Goal: Task Accomplishment & Management: Manage account settings

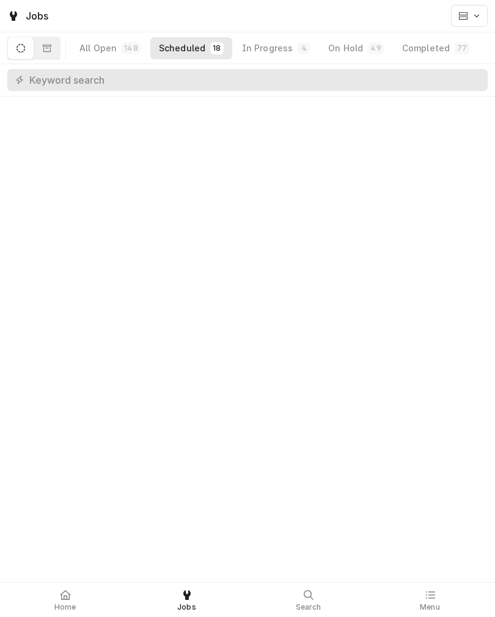
scroll to position [1252, 0]
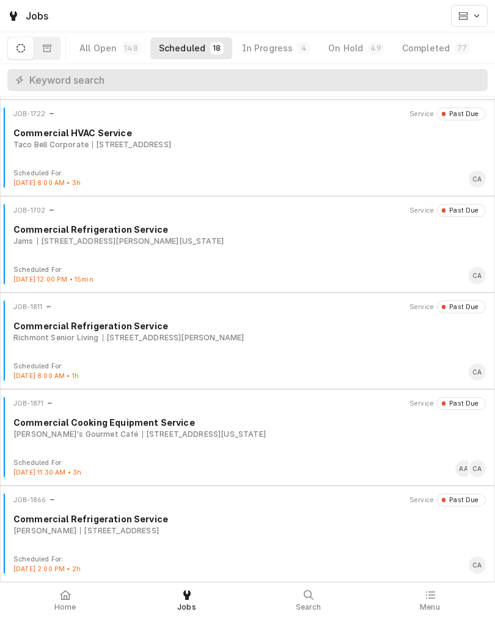
click at [263, 43] on div "In Progress" at bounding box center [267, 48] width 51 height 12
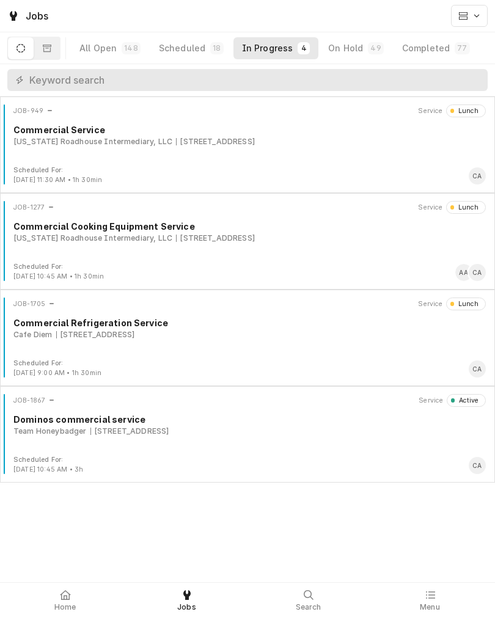
click at [318, 434] on div "Team Honeybadger 920 N 204th Ave, Omaha, NE 68022" at bounding box center [249, 431] width 472 height 11
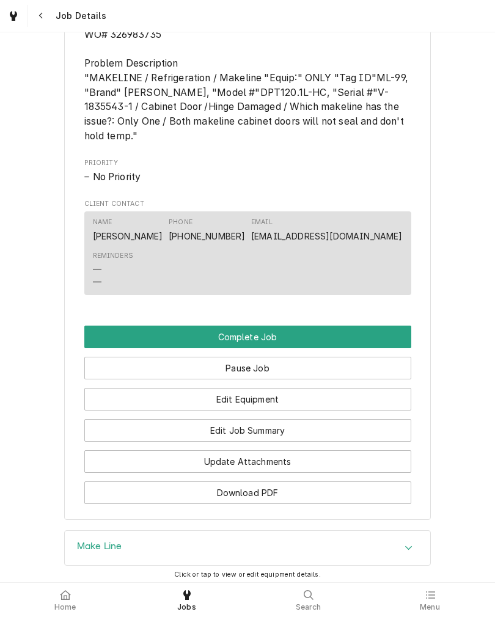
scroll to position [745, 0]
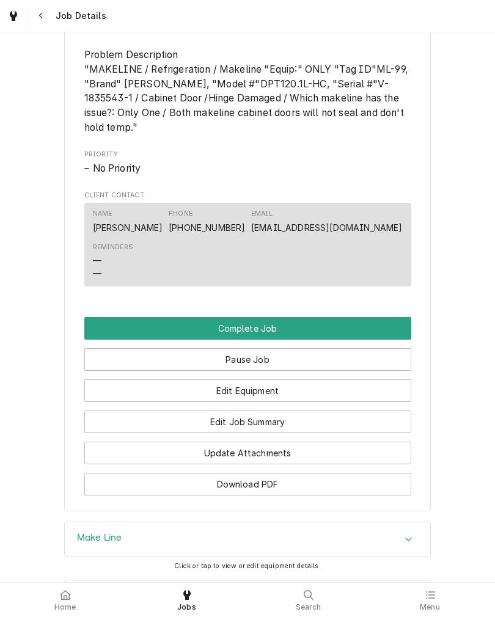
click at [100, 433] on button "Edit Job Summary" at bounding box center [247, 422] width 327 height 23
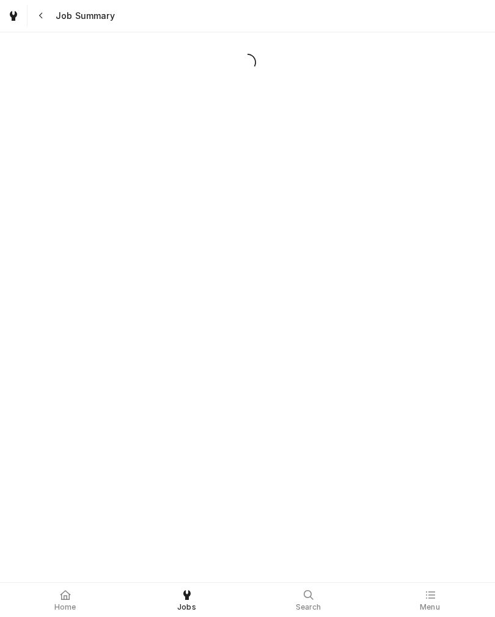
click at [104, 434] on div "Dynamic Content Wrapper" at bounding box center [247, 307] width 495 height 550
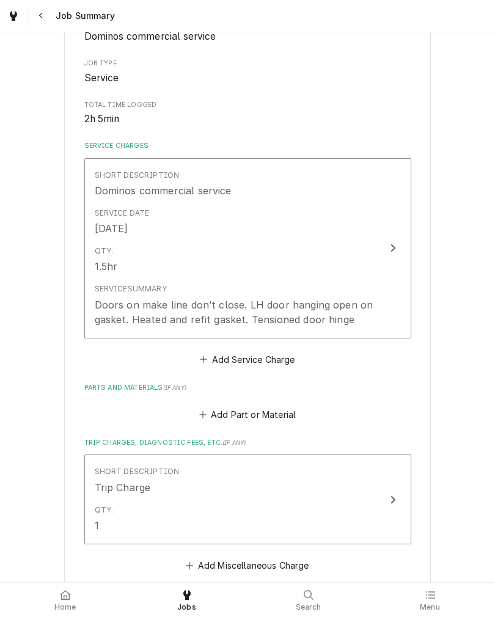
scroll to position [195, 0]
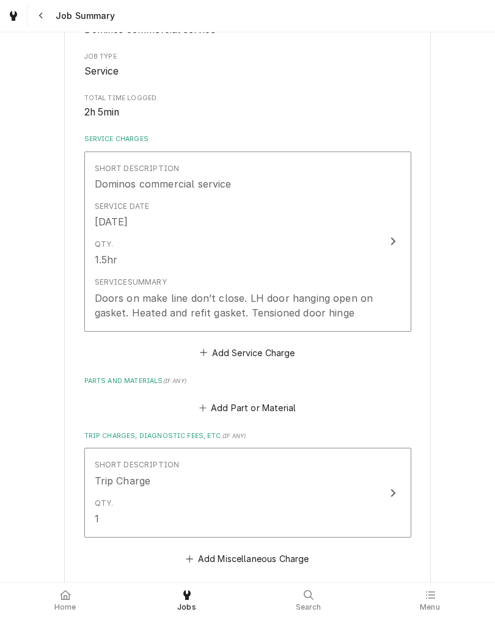
click at [124, 241] on div "Qty. 1.5hr" at bounding box center [235, 253] width 280 height 38
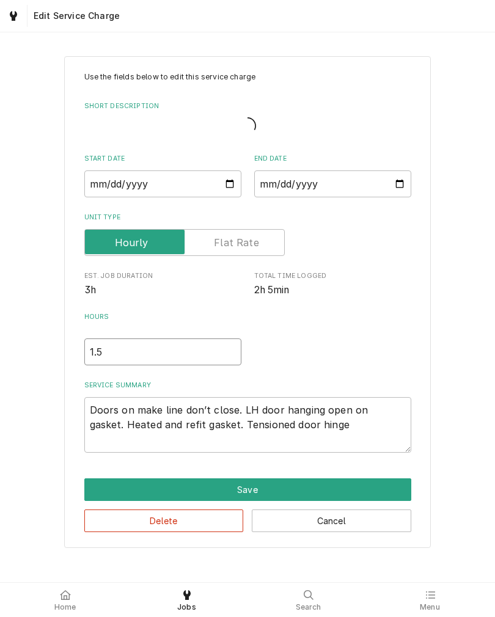
click at [112, 360] on input "1.5" at bounding box center [162, 351] width 157 height 27
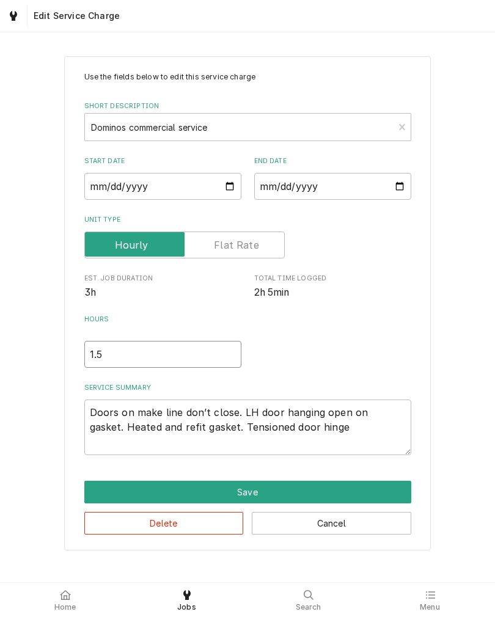
type textarea "x"
type input "1"
type textarea "x"
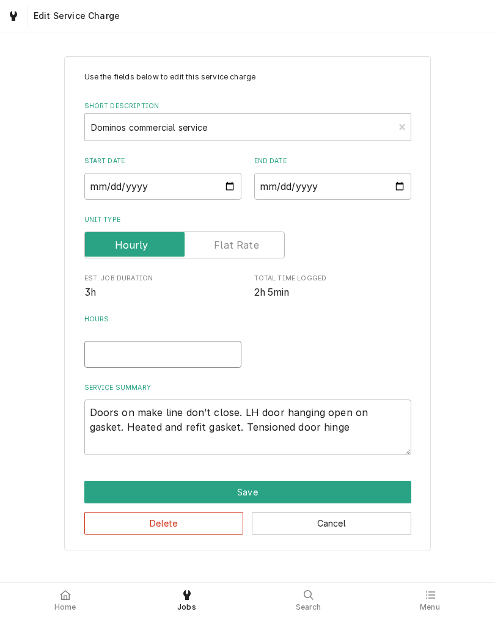
type input "2"
click at [106, 492] on button "Save" at bounding box center [247, 492] width 327 height 23
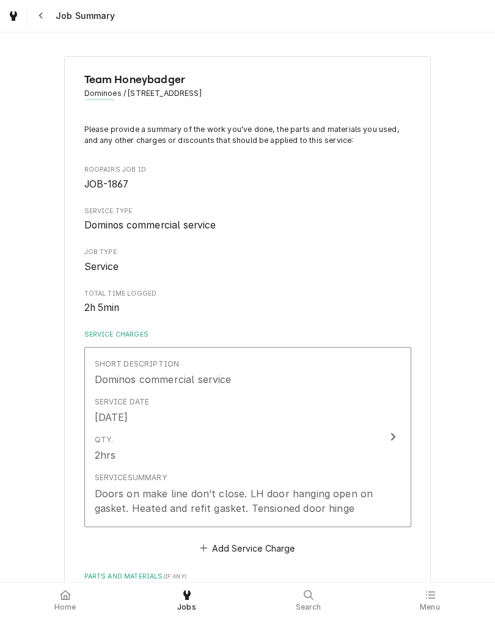
scroll to position [195, 0]
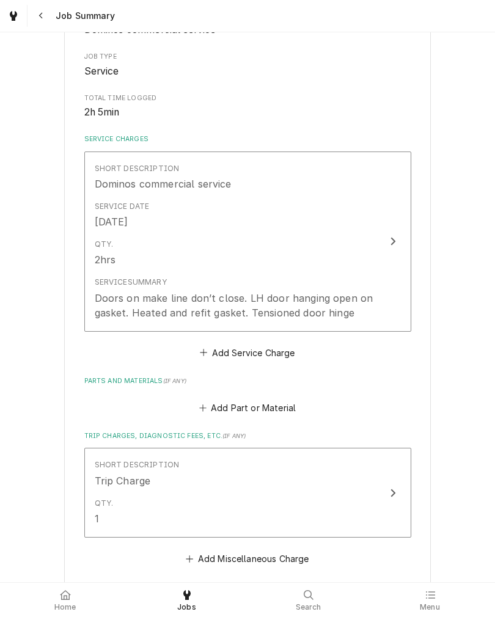
click at [374, 290] on div "Service Summary Doors on make line don’t close. LH door hanging open on gasket.…" at bounding box center [235, 298] width 280 height 43
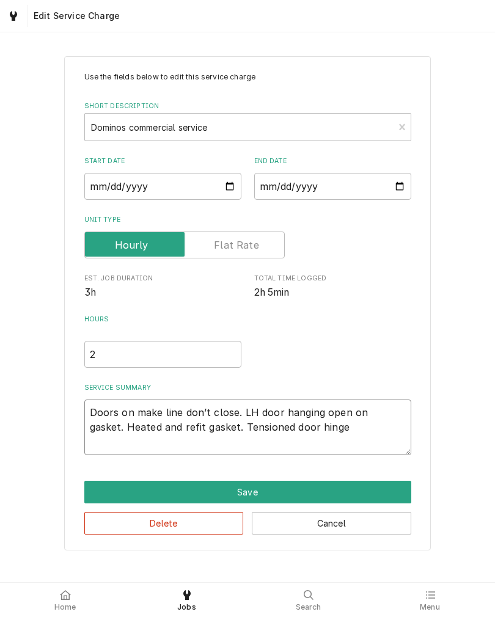
click at [365, 431] on textarea "Doors on make line don’t close. LH door hanging open on gasket. Heated and refi…" at bounding box center [247, 428] width 327 height 56
type textarea "x"
type textarea "Doors on make line don’t close. LH door hanging open on gasket. Heated and refi…"
type textarea "x"
type textarea "Doors on make line don’t close. LH door hanging open on gasket. Heated and refi…"
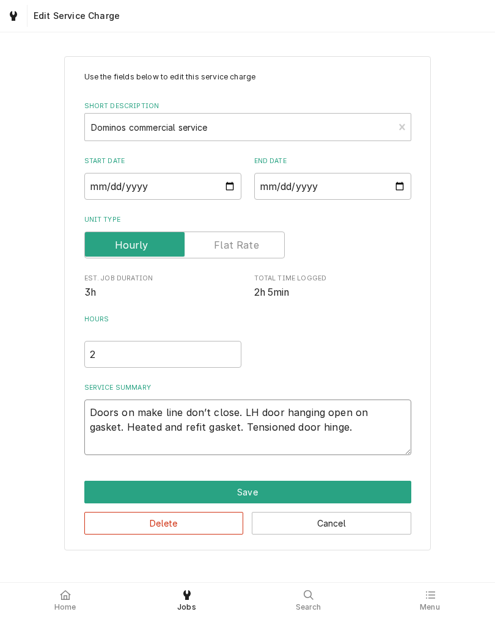
type textarea "x"
type textarea "Doors on make line don’t close. LH door hanging open on gasket. Heated and refi…"
type textarea "x"
type textarea "Doors on make line don’t close. LH door hanging open on gasket. Heated and refi…"
type textarea "x"
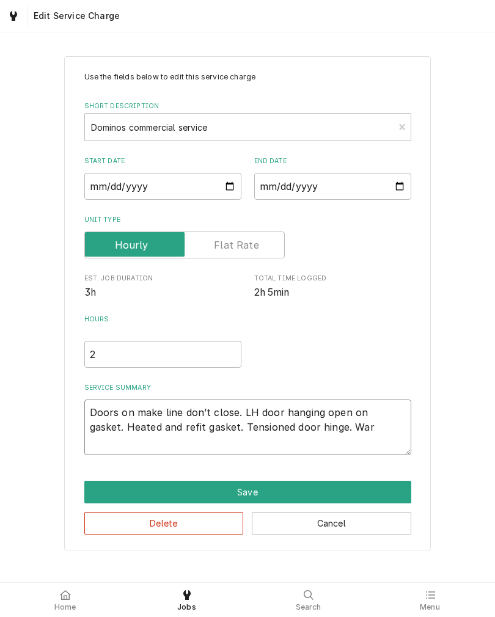
type textarea "Doors on make line don’t close. LH door hanging open on gasket. Heated and refi…"
type textarea "x"
type textarea "Doors on make line don’t close. LH door hanging open on gasket. Heated and refi…"
type textarea "x"
type textarea "Doors on make line don’t close. LH door hanging open on gasket. Heated and refi…"
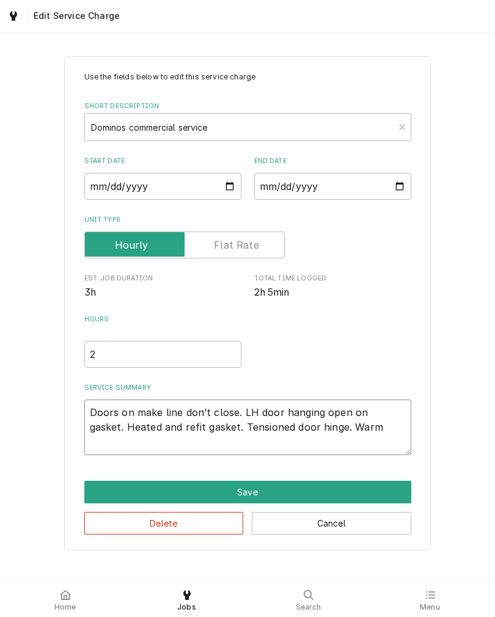
type textarea "x"
type textarea "Doors on make line don’t close. LH door hanging open on gasket. Heated and refi…"
type textarea "x"
type textarea "Doors on make line don’t close. LH door hanging open on gasket. Heated and refi…"
type textarea "x"
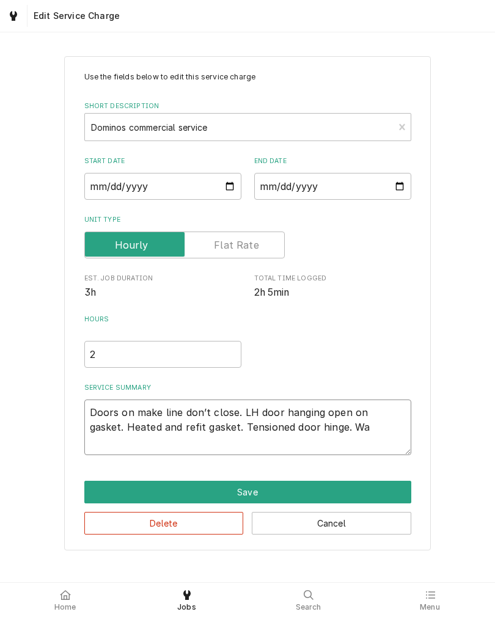
type textarea "Doors on make line don’t close. LH door hanging open on gasket. Heated and refi…"
type textarea "x"
type textarea "Doors on make line don’t close. LH door hanging open on gasket. Heated and refi…"
type textarea "x"
type textarea "Doors on make line don’t close. LH door hanging open on gasket. Heated and refi…"
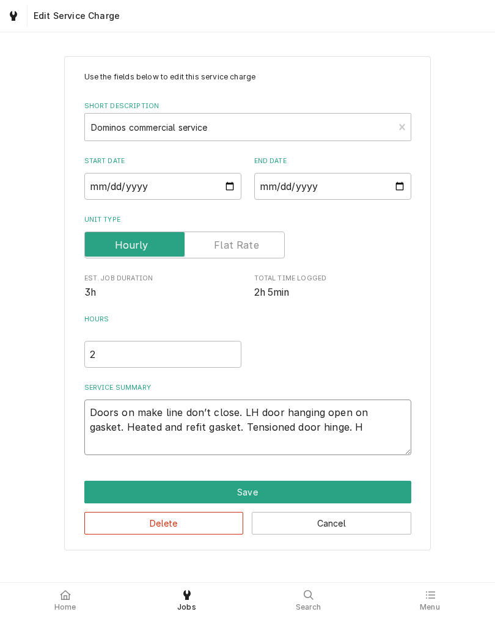
type textarea "x"
type textarea "Doors on make line don’t close. LH door hanging open on gasket. Heated and refi…"
type textarea "x"
type textarea "Doors on make line don’t close. LH door hanging open on gasket. Heated and refi…"
type textarea "x"
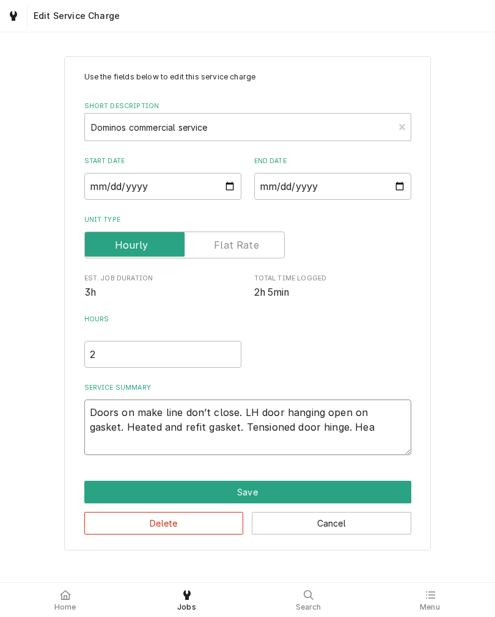
type textarea "Doors on make line don’t close. LH door hanging open on gasket. Heated and refi…"
type textarea "x"
type textarea "Doors on make line don’t close. LH door hanging open on gasket. Heated and refi…"
type textarea "x"
type textarea "Doors on make line don’t close. LH door hanging open on gasket. Heated and refi…"
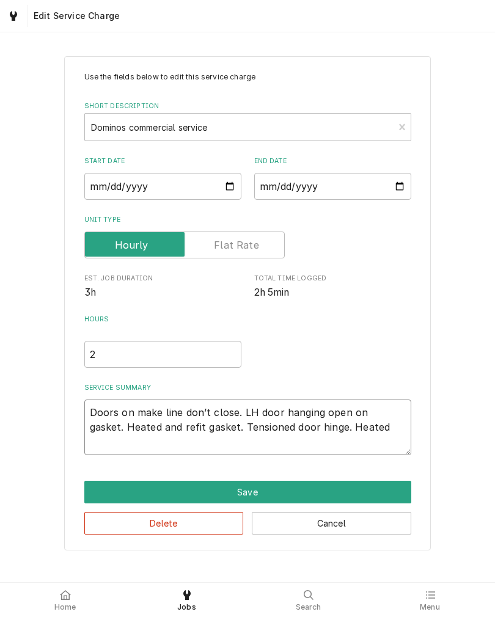
type textarea "x"
type textarea "Doors on make line don’t close. LH door hanging open on gasket. Heated and refi…"
type textarea "x"
type textarea "Doors on make line don’t close. LH door hanging open on gasket. Heated and refi…"
type textarea "x"
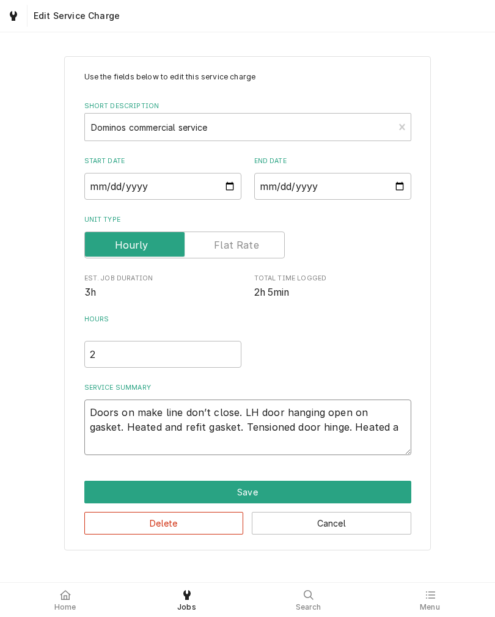
type textarea "Doors on make line don’t close. LH door hanging open on gasket. Heated and refi…"
type textarea "x"
type textarea "Doors on make line don’t close. LH door hanging open on gasket. Heated and refi…"
type textarea "x"
type textarea "Doors on make line don’t close. LH door hanging open on gasket. Heated and refi…"
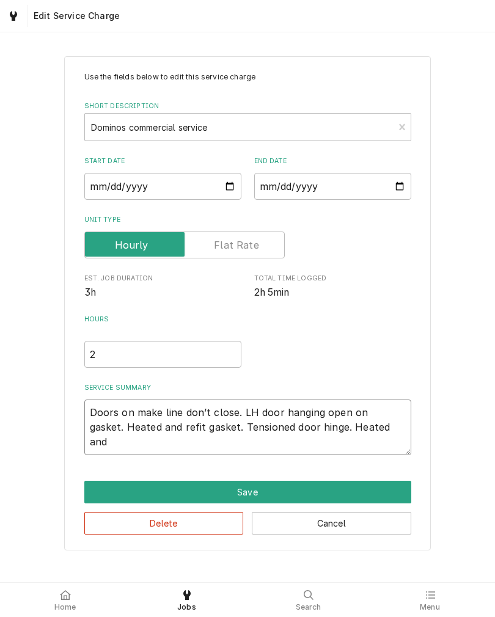
type textarea "x"
type textarea "Doors on make line don’t close. LH door hanging open on gasket. Heated and refi…"
type textarea "x"
type textarea "Doors on make line don’t close. LH door hanging open on gasket. Heated and refi…"
type textarea "x"
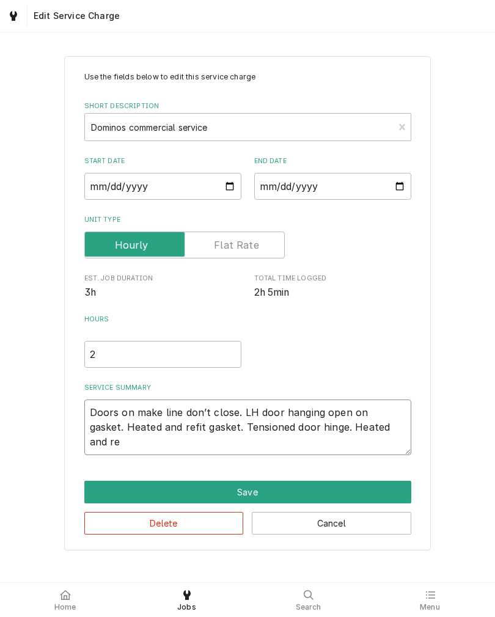
type textarea "Doors on make line don’t close. LH door hanging open on gasket. Heated and refi…"
type textarea "x"
type textarea "Doors on make line don’t close. LH door hanging open on gasket. Heated and refi…"
type textarea "x"
type textarea "Doors on make line don’t close. LH door hanging open on gasket. Heated and refi…"
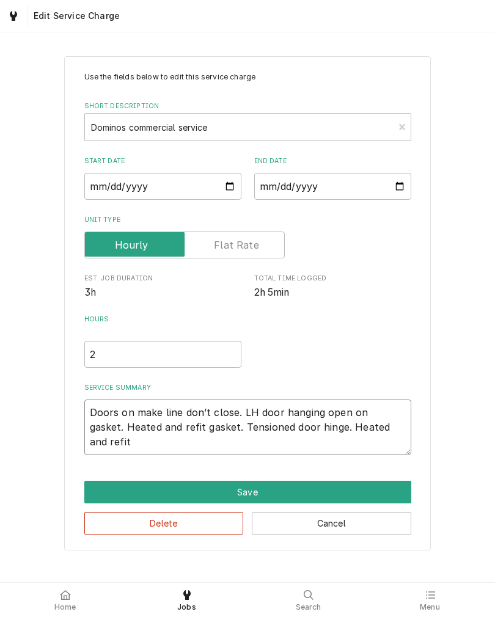
type textarea "x"
type textarea "Doors on make line don’t close. LH door hanging open on gasket. Heated and refi…"
type textarea "x"
type textarea "Doors on make line don’t close. LH door hanging open on gasket. Heated and refi…"
type textarea "x"
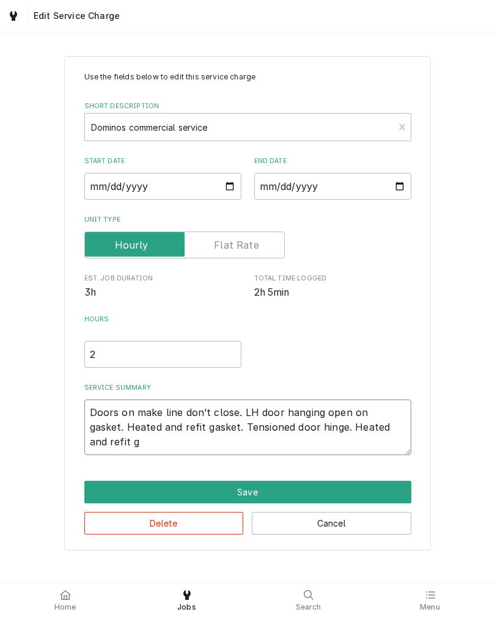
type textarea "Doors on make line don’t close. LH door hanging open on gasket. Heated and refi…"
type textarea "x"
type textarea "Doors on make line don’t close. LH door hanging open on gasket. Heated and refi…"
type textarea "x"
type textarea "Doors on make line don’t close. LH door hanging open on gasket. Heated and refi…"
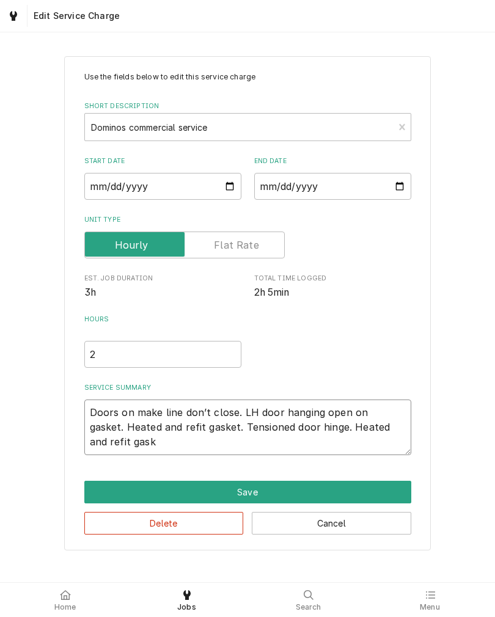
type textarea "x"
type textarea "Doors on make line don’t close. LH door hanging open on gasket. Heated and refi…"
type textarea "x"
type textarea "Doors on make line don’t close. LH door hanging open on gasket. Heated and refi…"
type textarea "x"
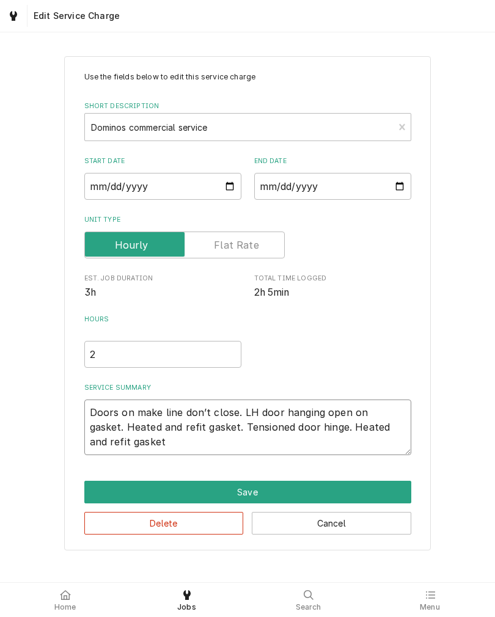
type textarea "Doors on make line don’t close. LH door hanging open on gasket. Heated and refi…"
type textarea "x"
type textarea "Doors on make line don’t close. LH door hanging open on gasket. Heated and refi…"
type textarea "x"
type textarea "Doors on make line don’t close. LH door hanging open on gasket. Heated and refi…"
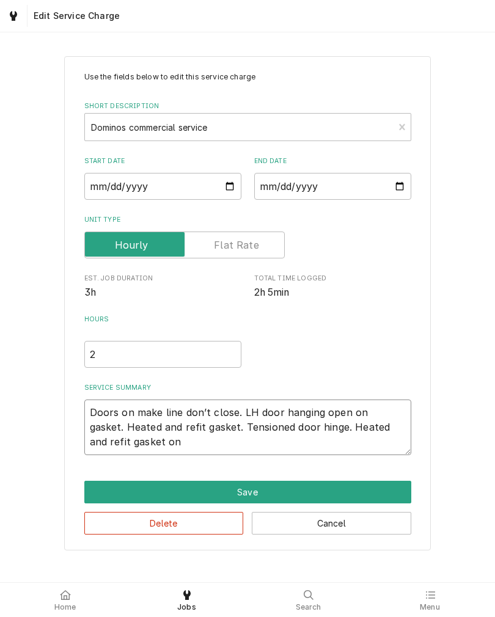
type textarea "x"
type textarea "Doors on make line don’t close. LH door hanging open on gasket. Heated and refi…"
type textarea "x"
type textarea "Doors on make line don’t close. LH door hanging open on gasket. Heated and refi…"
type textarea "x"
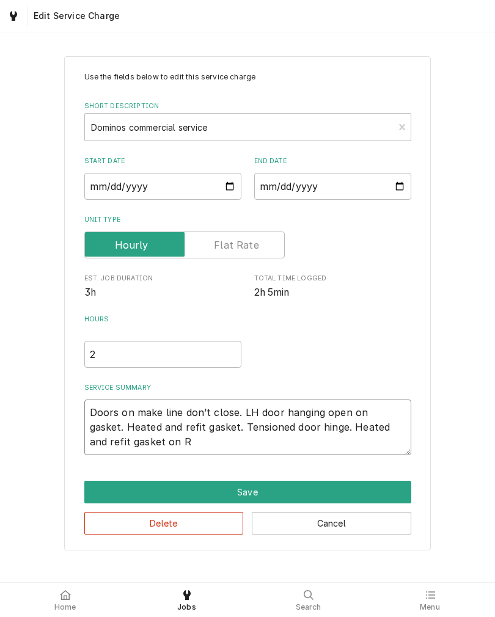
type textarea "Doors on make line don’t close. LH door hanging open on gasket. Heated and refi…"
type textarea "x"
type textarea "Doors on make line don’t close. LH door hanging open on gasket. Heated and refi…"
type textarea "x"
type textarea "Doors on make line don’t close. LH door hanging open on gasket. Heated and refi…"
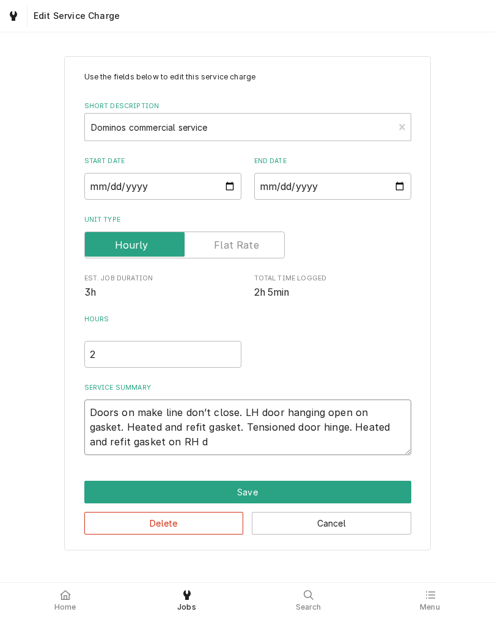
type textarea "x"
type textarea "Doors on make line don’t close. LH door hanging open on gasket. Heated and refi…"
type textarea "x"
type textarea "Doors on make line don’t close. LH door hanging open on gasket. Heated and refi…"
type textarea "x"
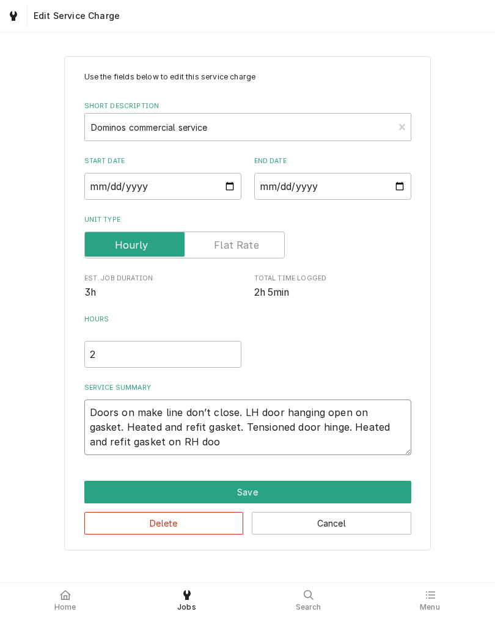
type textarea "Doors on make line don’t close. LH door hanging open on gasket. Heated and refi…"
type textarea "x"
type textarea "Doors on make line don’t close. LH door hanging open on gasket. Heated and refi…"
type textarea "x"
type textarea "Doors on make line don’t close. LH door hanging open on gasket. Heated and refi…"
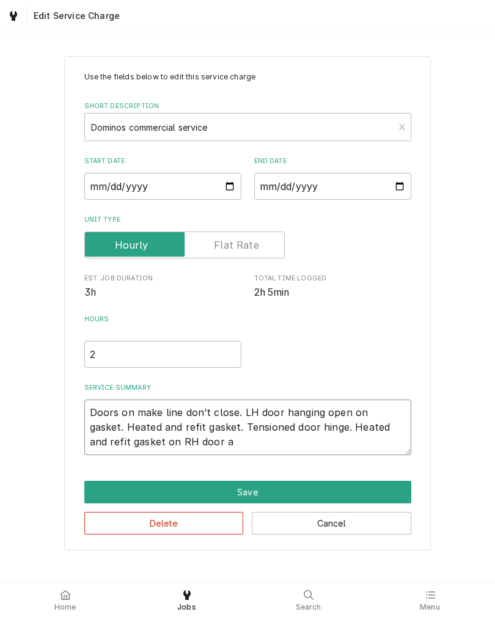
type textarea "x"
type textarea "Doors on make line don’t close. LH door hanging open on gasket. Heated and refi…"
type textarea "x"
type textarea "Doors on make line don’t close. LH door hanging open on gasket. Heated and refi…"
type textarea "x"
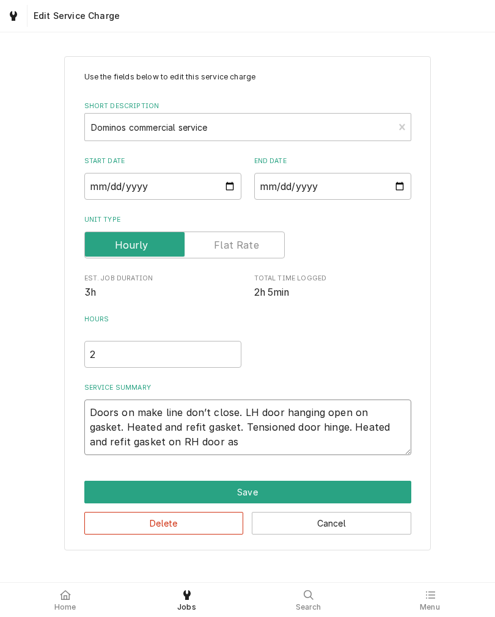
type textarea "Doors on make line don’t close. LH door hanging open on gasket. Heated and refi…"
type textarea "x"
type textarea "Doors on make line don’t close. LH door hanging open on gasket. Heated and refi…"
type textarea "x"
type textarea "Doors on make line don’t close. LH door hanging open on gasket. Heated and refi…"
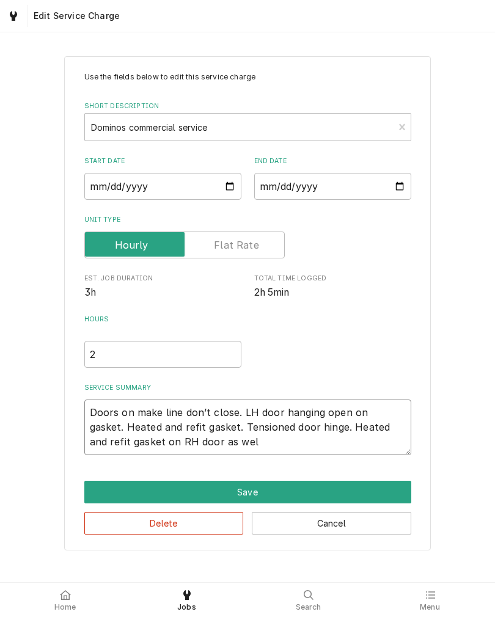
type textarea "x"
type textarea "Doors on make line don’t close. LH door hanging open on gasket. Heated and refi…"
type textarea "x"
type textarea "Doors on make line don’t close. LH door hanging open on gasket. Heated and refi…"
type textarea "x"
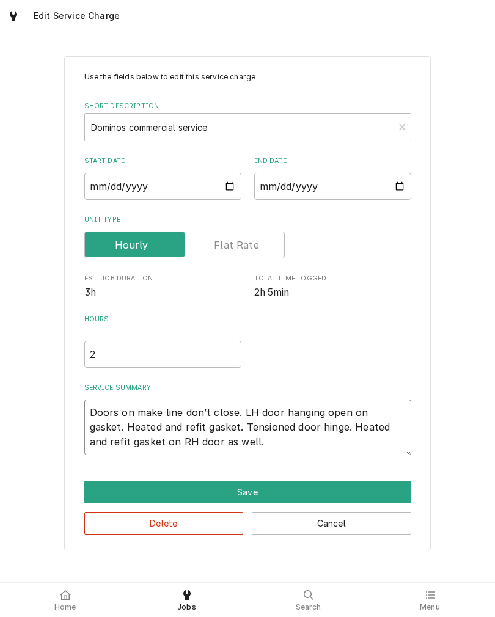
type textarea "Doors on make line don’t close. LH door hanging open on gasket. Heated and refi…"
type textarea "x"
type textarea "Doors on make line don’t close. LH door hanging open on gasket. Heated and refi…"
type textarea "x"
type textarea "Doors on make line don’t close. LH door hanging open on gasket. Heated and refi…"
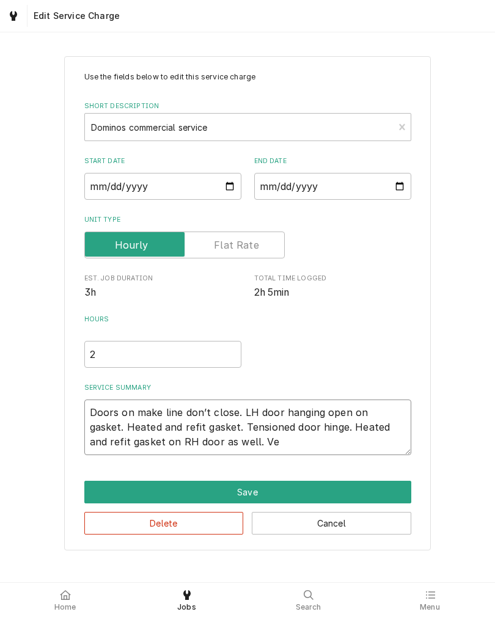
type textarea "x"
type textarea "Doors on make line don’t close. LH door hanging open on gasket. Heated and refi…"
type textarea "x"
type textarea "Doors on make line don’t close. LH door hanging open on gasket. Heated and refi…"
type textarea "x"
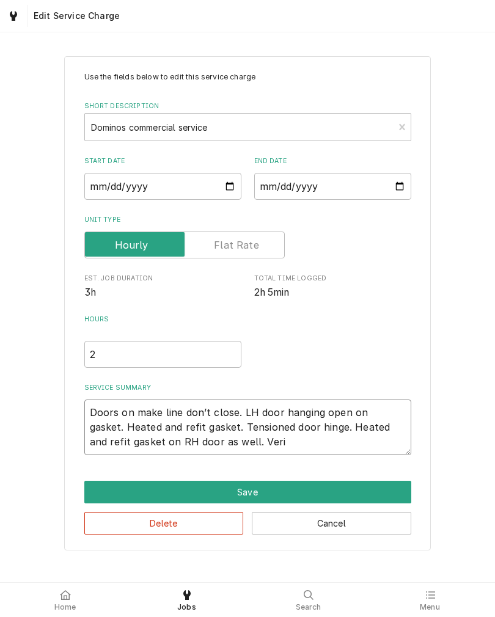
type textarea "Doors on make line don’t close. LH door hanging open on gasket. Heated and refi…"
type textarea "x"
type textarea "Doors on make line don’t close. LH door hanging open on gasket. Heated and refi…"
type textarea "x"
type textarea "Doors on make line don’t close. LH door hanging open on gasket. Heated and refi…"
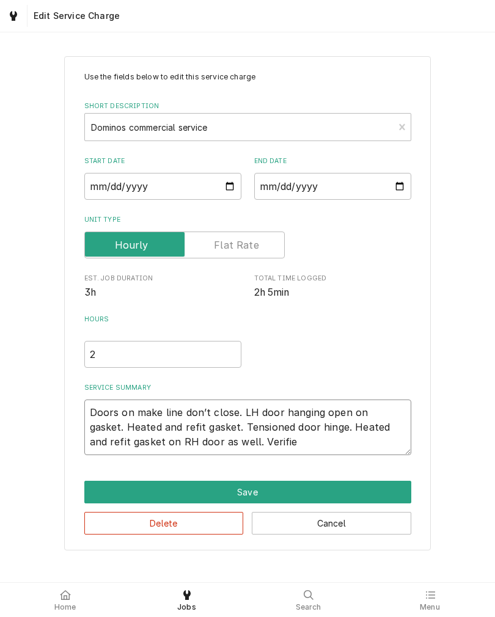
type textarea "x"
type textarea "Doors on make line don’t close. LH door hanging open on gasket. Heated and refi…"
type textarea "x"
type textarea "Doors on make line don’t close. LH door hanging open on gasket. Heated and refi…"
type textarea "x"
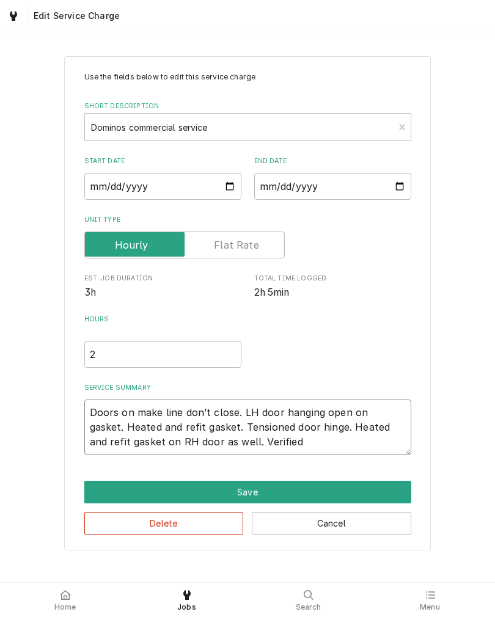
type textarea "Doors on make line don’t close. LH door hanging open on gasket. Heated and refi…"
type textarea "x"
type textarea "Doors on make line don’t close. LH door hanging open on gasket. Heated and refi…"
type textarea "x"
type textarea "Doors on make line don’t close. LH door hanging open on gasket. Heated and refi…"
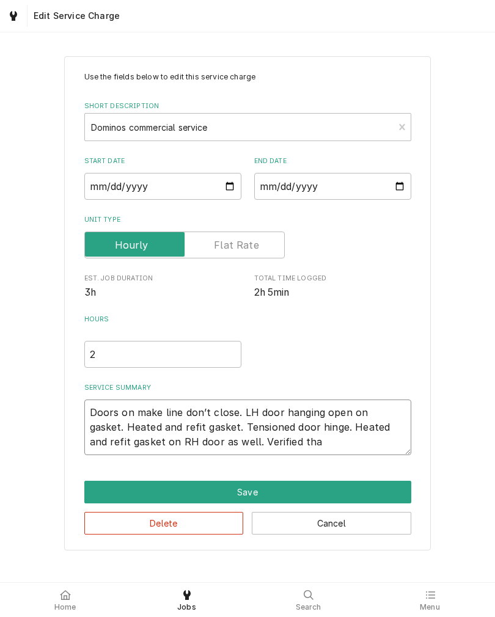
type textarea "x"
type textarea "Doors on make line don’t close. LH door hanging open on gasket. Heated and refi…"
type textarea "x"
type textarea "Doors on make line don’t close. LH door hanging open on gasket. Heated and refi…"
type textarea "x"
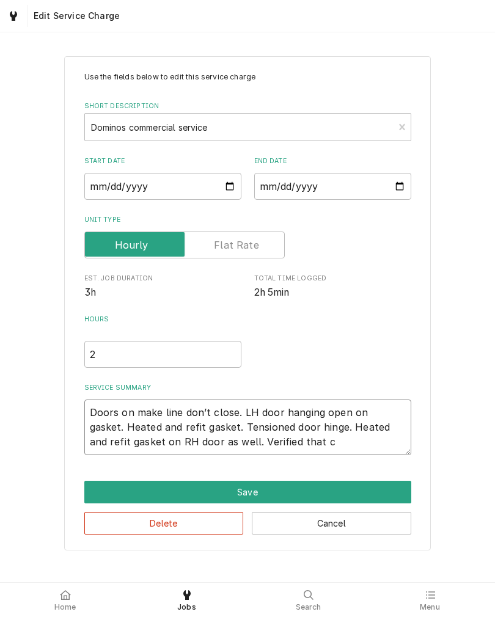
type textarea "Doors on make line don’t close. LH door hanging open on gasket. Heated and refi…"
type textarea "x"
type textarea "Doors on make line don’t close. LH door hanging open on gasket. Heated and refi…"
type textarea "x"
type textarea "Doors on make line don’t close. LH door hanging open on gasket. Heated and refi…"
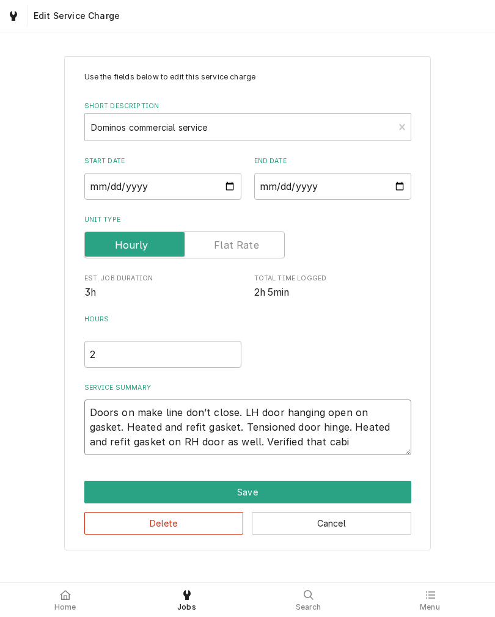
type textarea "x"
type textarea "Doors on make line don’t close. LH door hanging open on gasket. Heated and refi…"
type textarea "x"
type textarea "Doors on make line don’t close. LH door hanging open on gasket. Heated and refi…"
type textarea "x"
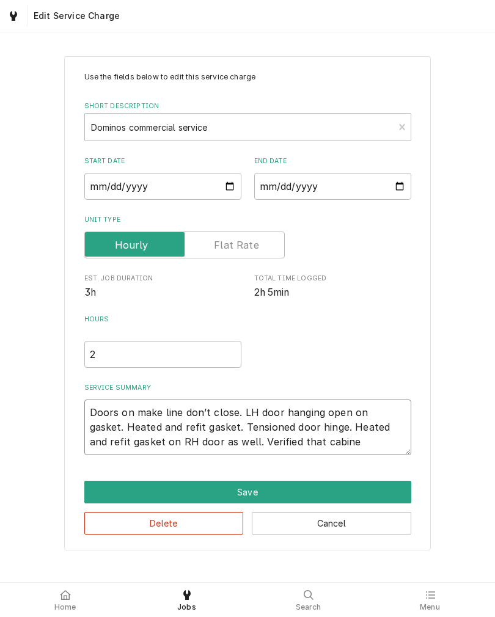
type textarea "Doors on make line don’t close. LH door hanging open on gasket. Heated and refi…"
type textarea "x"
type textarea "Doors on make line don’t close. LH door hanging open on gasket. Heated and refi…"
type textarea "x"
type textarea "Doors on make line don’t close. LH door hanging open on gasket. Heated and refi…"
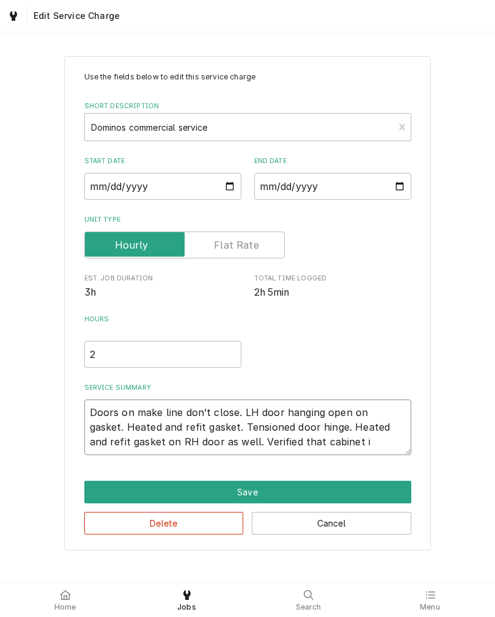
type textarea "x"
type textarea "Doors on make line don’t close. LH door hanging open on gasket. Heated and refi…"
type textarea "x"
type textarea "Doors on make line don’t close. LH door hanging open on gasket. Heated and refi…"
type textarea "x"
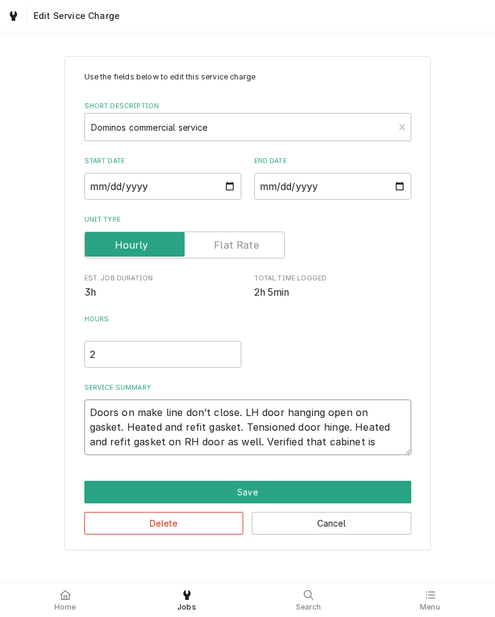
type textarea "Doors on make line don’t close. LH door hanging open on gasket. Heated and refi…"
type textarea "x"
type textarea "Doors on make line don’t close. LH door hanging open on gasket. Heated and refi…"
type textarea "x"
type textarea "Doors on make line don’t close. LH door hanging open on gasket. Heated and refi…"
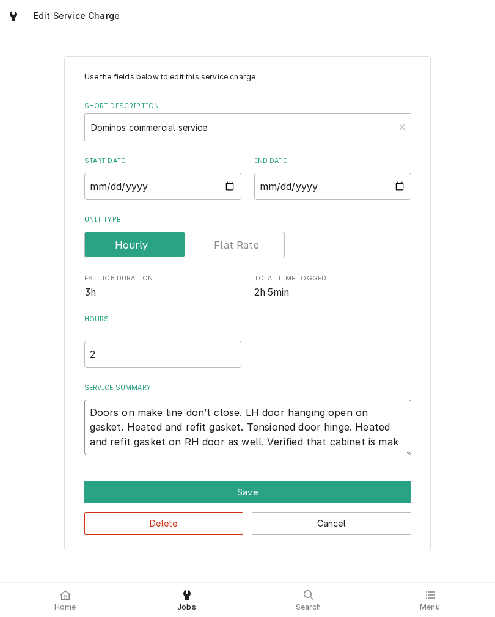
type textarea "x"
type textarea "Doors on make line don’t close. LH door hanging open on gasket. Heated and refi…"
type textarea "x"
type textarea "Doors on make line don’t close. LH door hanging open on gasket. Heated and refi…"
type textarea "x"
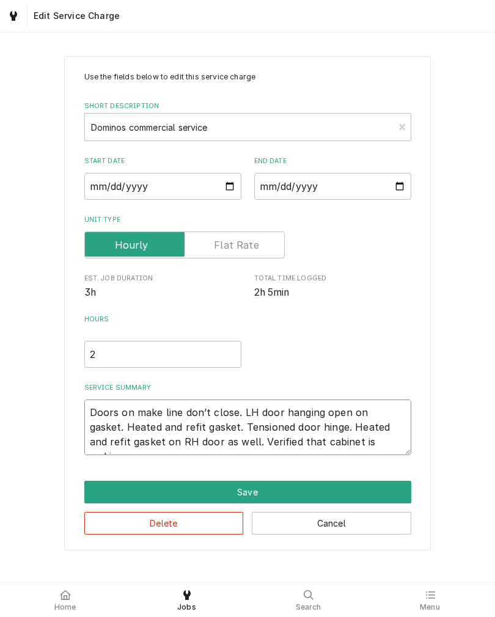
type textarea "Doors on make line don’t close. LH door hanging open on gasket. Heated and refi…"
type textarea "x"
type textarea "Doors on make line don’t close. LH door hanging open on gasket. Heated and refi…"
type textarea "x"
type textarea "Doors on make line don’t close. LH door hanging open on gasket. Heated and refi…"
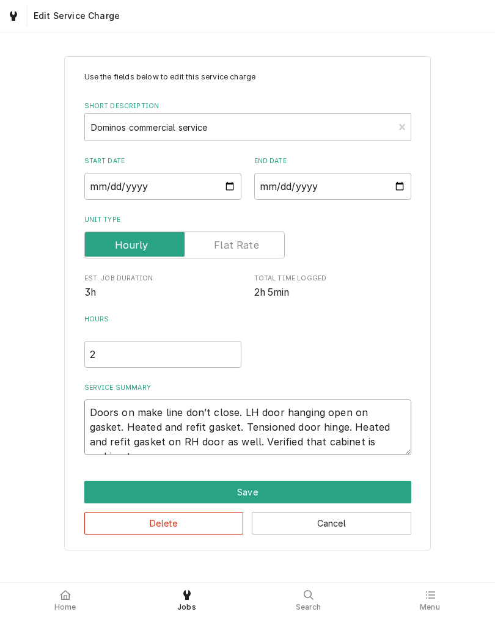
type textarea "x"
type textarea "Doors on make line don’t close. LH door hanging open on gasket. Heated and refi…"
type textarea "x"
type textarea "Doors on make line don’t close. LH door hanging open on gasket. Heated and refi…"
type textarea "x"
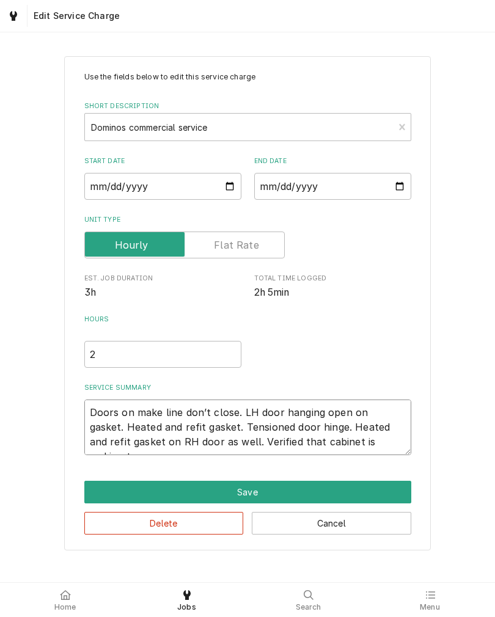
type textarea "Doors on make line don’t close. LH door hanging open on gasket. Heated and refi…"
type textarea "x"
type textarea "Doors on make line don’t close. LH door hanging open on gasket. Heated and refi…"
type textarea "x"
type textarea "Doors on make line don’t close. LH door hanging open on gasket. Heated and refi…"
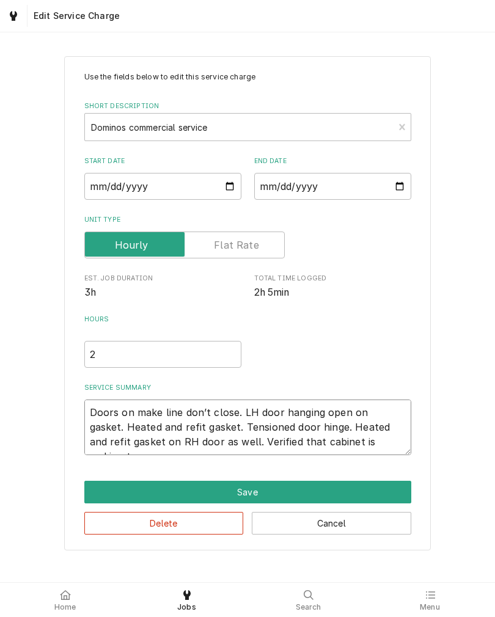
type textarea "x"
type textarea "Doors on make line don’t close. LH door hanging open on gasket. Heated and refi…"
type textarea "x"
type textarea "Doors on make line don’t close. LH door hanging open on gasket. Heated and refi…"
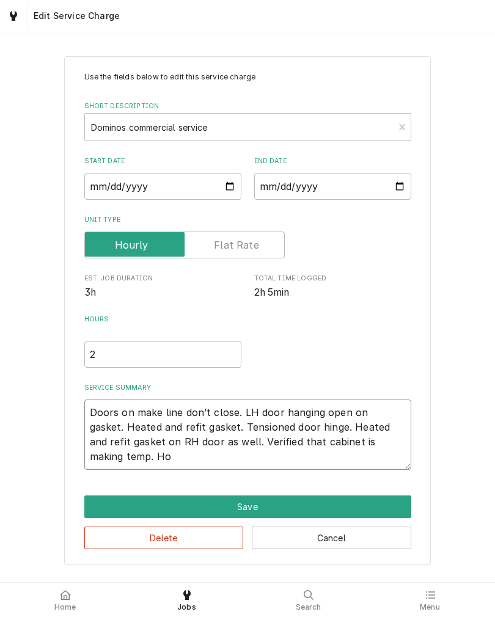
type textarea "x"
type textarea "Doors on make line don’t close. LH door hanging open on gasket. Heated and refi…"
type textarea "x"
type textarea "Doors on make line don’t close. LH door hanging open on gasket. Heated and refi…"
click at [5, 489] on div "Use the fields below to edit this service charge Short Description Dominos comm…" at bounding box center [247, 310] width 495 height 530
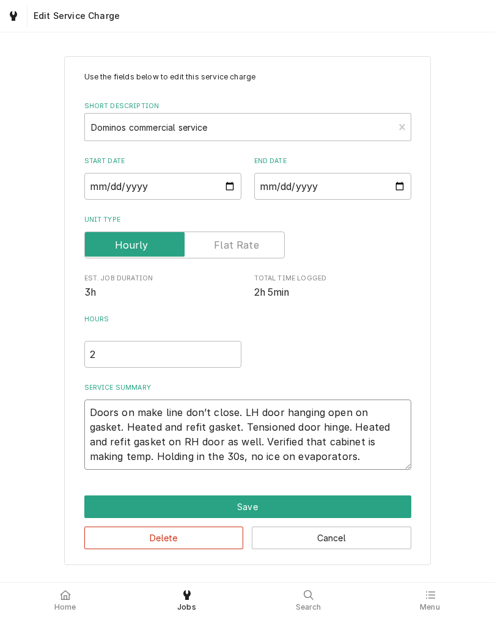
click at [352, 456] on textarea "Doors on make line don’t close. LH door hanging open on gasket. Heated and refi…" at bounding box center [247, 435] width 327 height 70
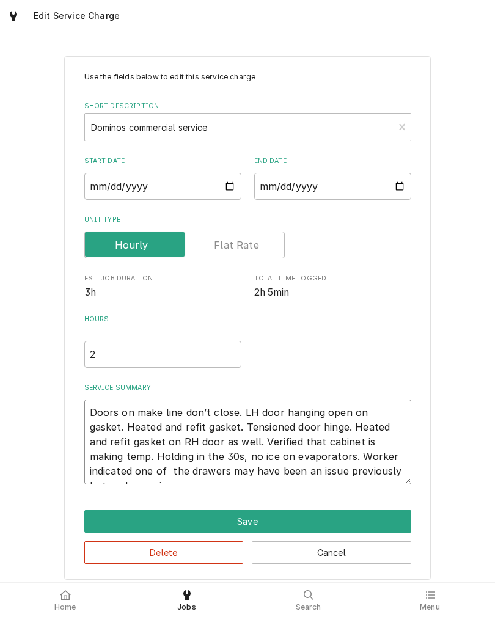
click at [400, 473] on textarea "Doors on make line don’t close. LH door hanging open on gasket. Heated and refi…" at bounding box center [247, 442] width 327 height 85
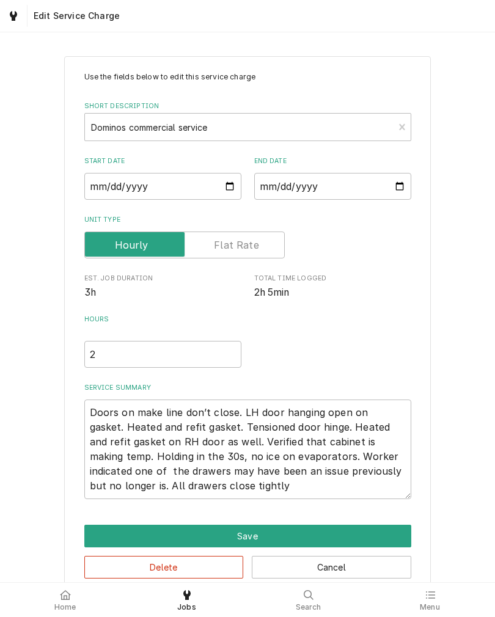
click at [97, 534] on button "Save" at bounding box center [247, 536] width 327 height 23
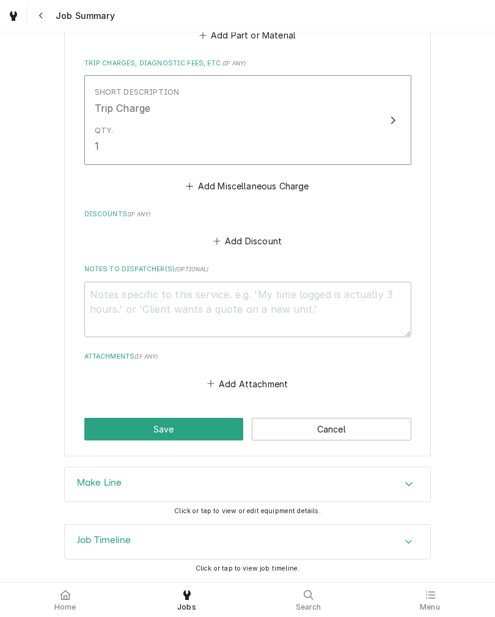
scroll to position [646, 0]
click at [97, 429] on button "Save" at bounding box center [163, 429] width 159 height 23
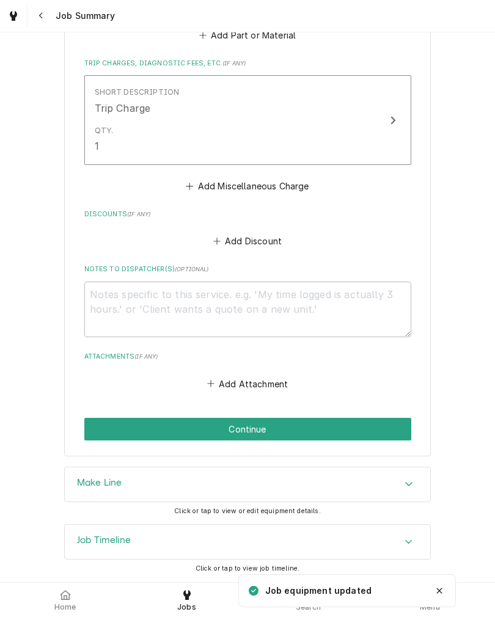
scroll to position [646, 0]
click at [100, 426] on button "Continue" at bounding box center [247, 429] width 327 height 23
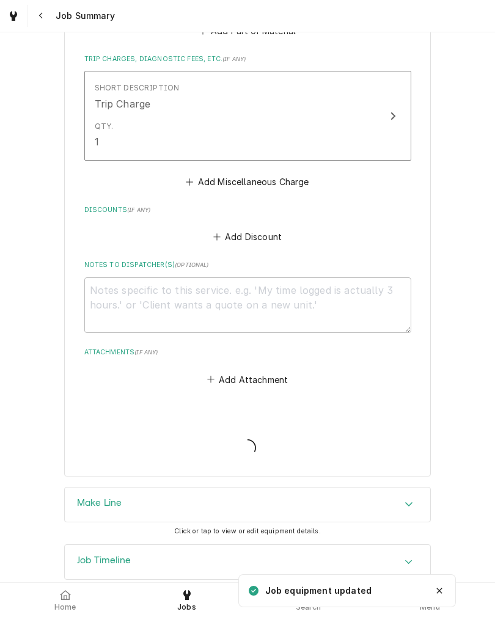
type textarea "x"
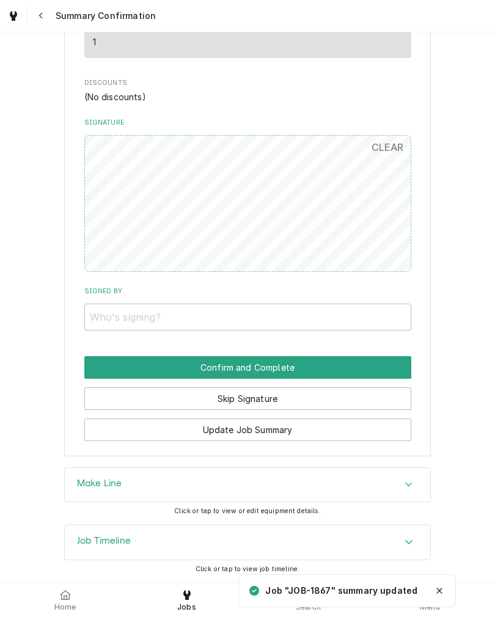
scroll to position [633, 0]
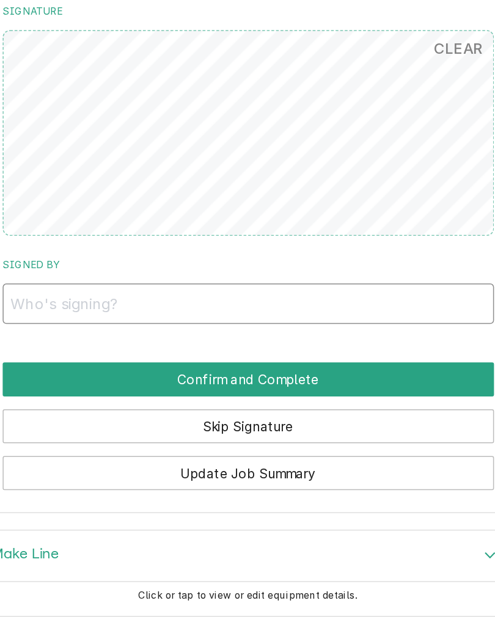
click at [84, 304] on input "Signed By" at bounding box center [247, 317] width 327 height 27
type input "Manager"
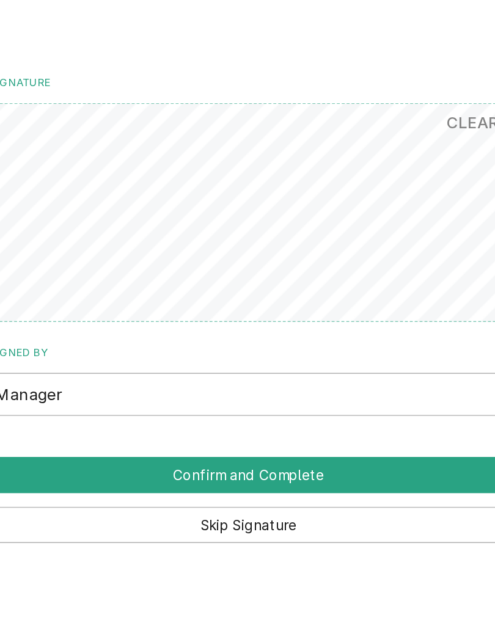
scroll to position [0, 0]
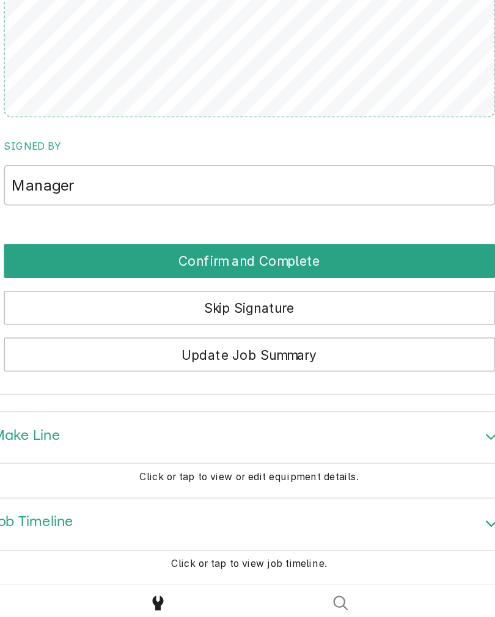
click at [84, 356] on button "Confirm and Complete" at bounding box center [247, 367] width 327 height 23
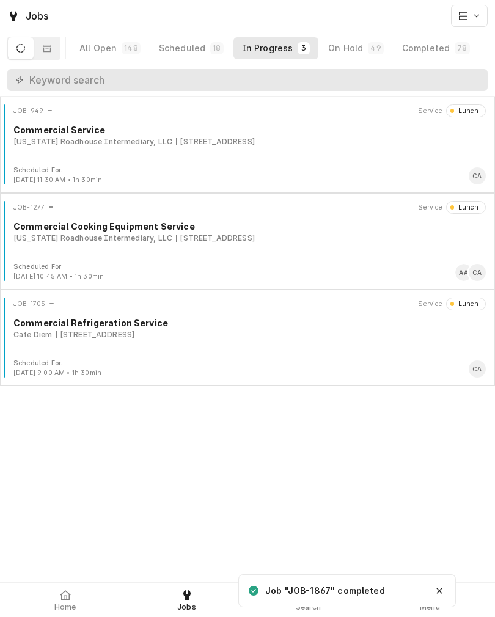
click at [58, 589] on div at bounding box center [65, 595] width 15 height 15
